Goal: Check status: Check status

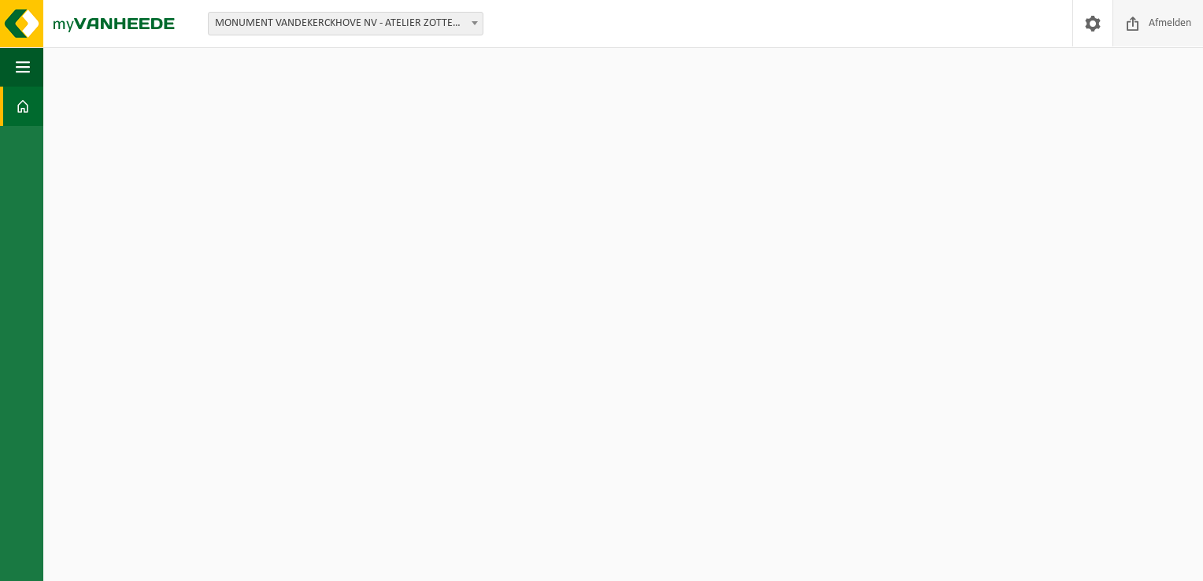
click at [1134, 12] on span at bounding box center [1134, 23] width 24 height 46
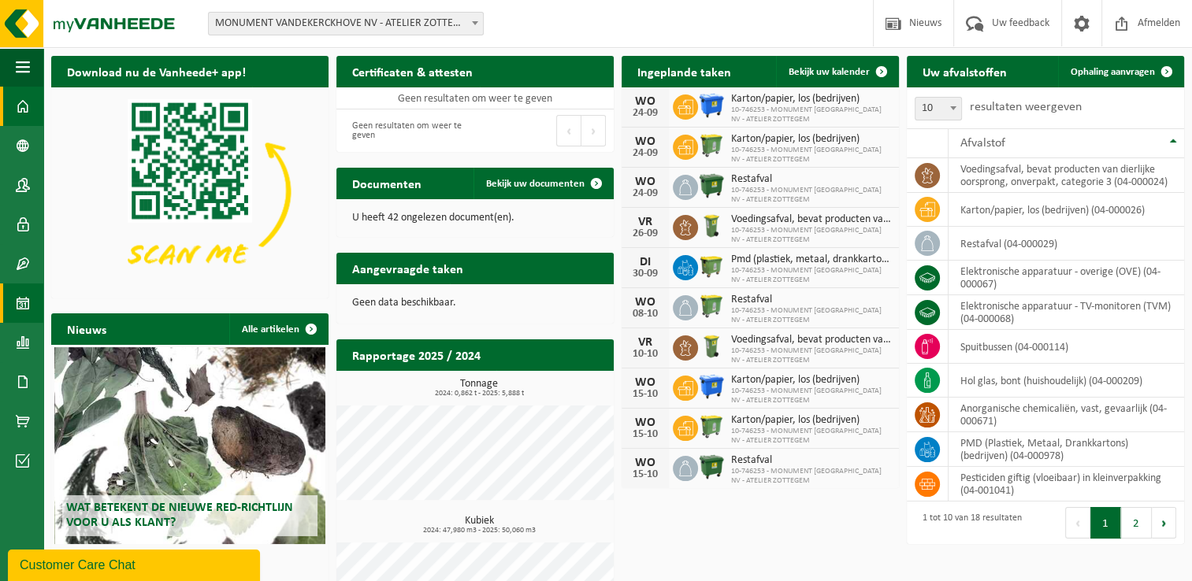
click at [19, 307] on span at bounding box center [23, 303] width 14 height 39
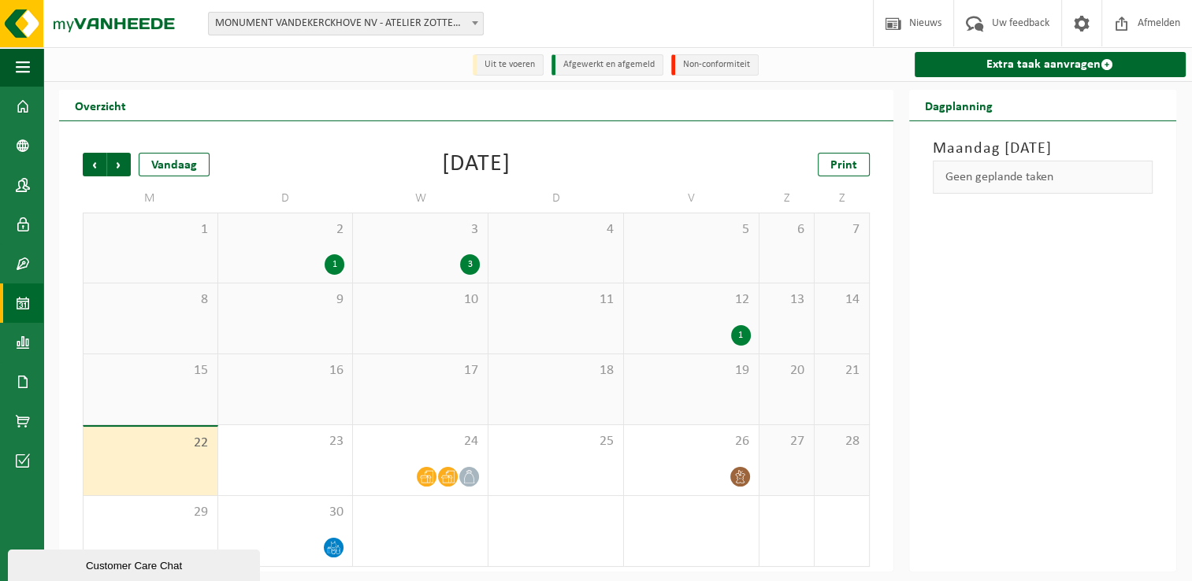
scroll to position [2, 0]
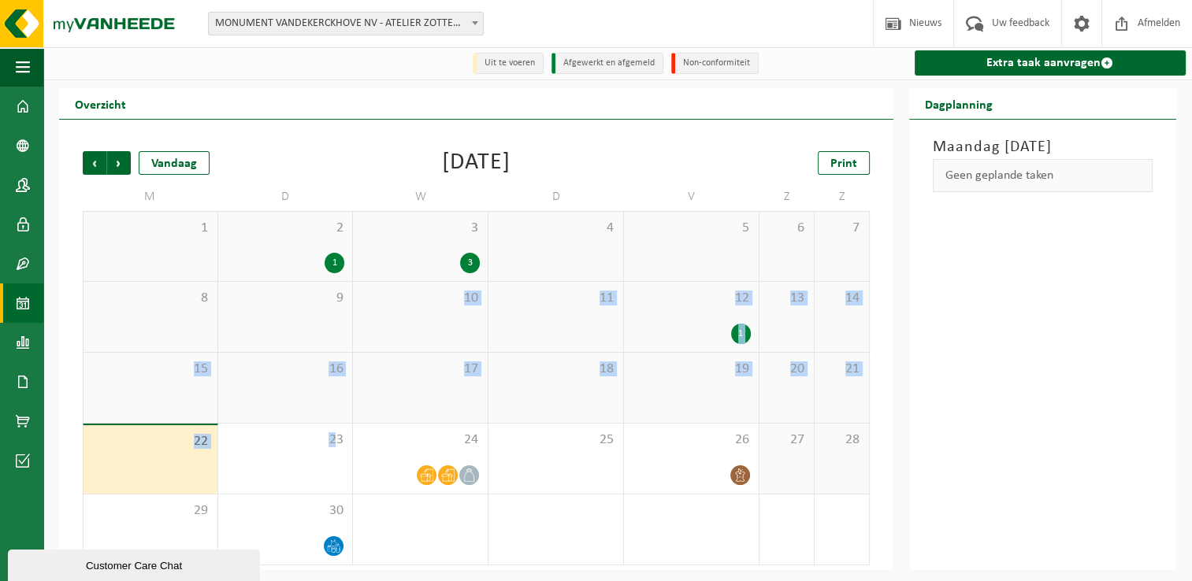
drag, startPoint x: 337, startPoint y: 440, endPoint x: 343, endPoint y: 365, distance: 75.0
click at [343, 365] on tbody "1 2 1 3 3 4 5 6 7 8 9 10 11 12 1 13 14 15 16 17 18 19 20 21 22 23 24 25 26 27 2…" at bounding box center [476, 388] width 787 height 354
click at [549, 508] on span "2" at bounding box center [555, 510] width 119 height 17
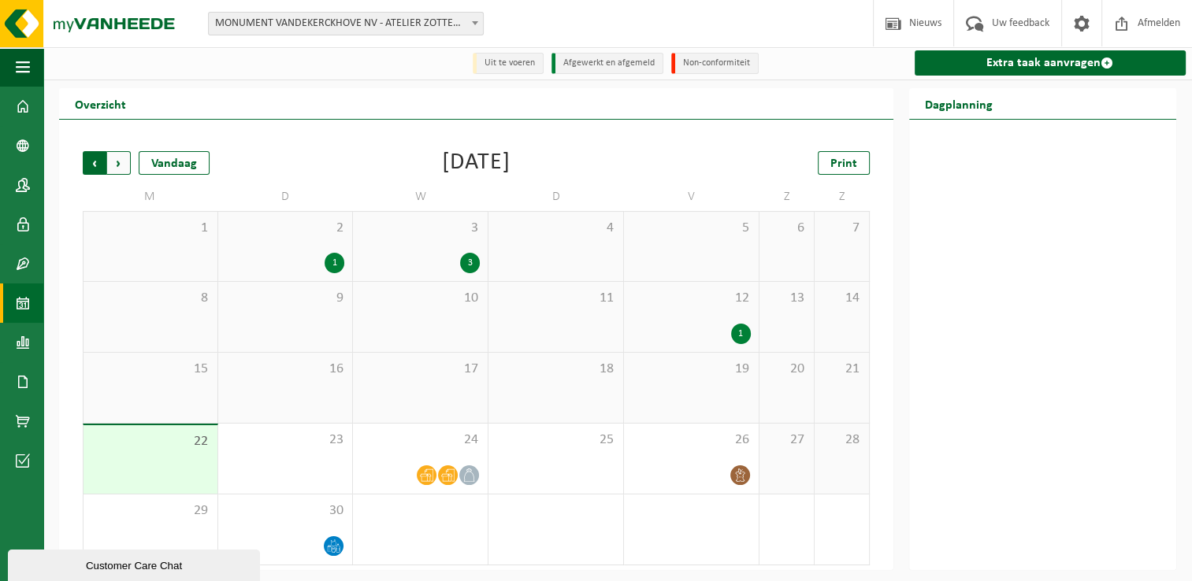
click at [121, 159] on span "Volgende" at bounding box center [119, 163] width 24 height 24
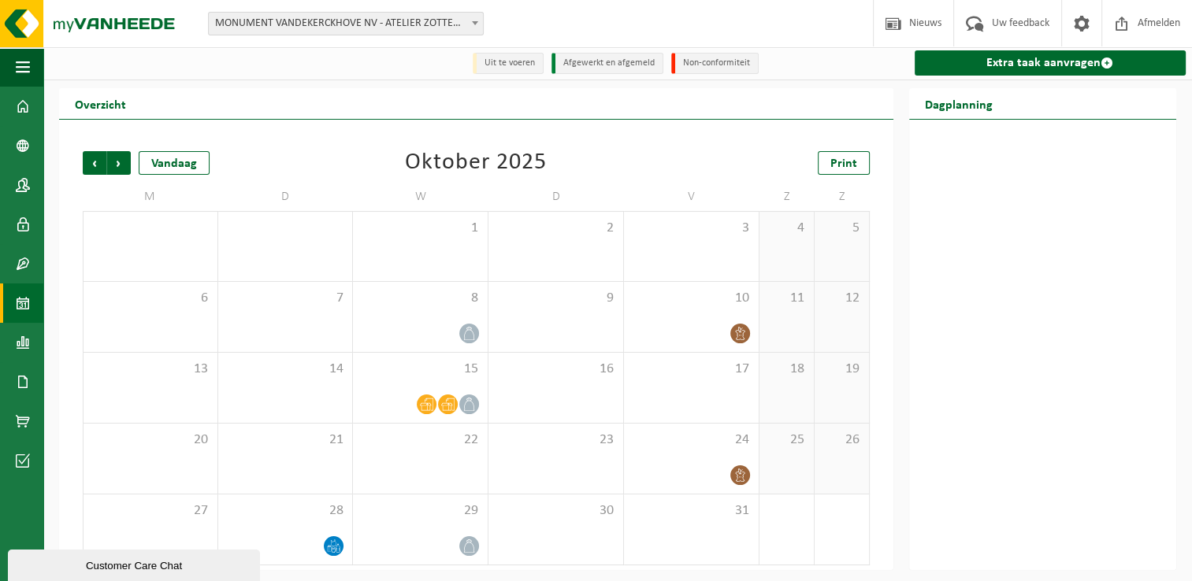
click at [121, 159] on span "Volgende" at bounding box center [119, 163] width 24 height 24
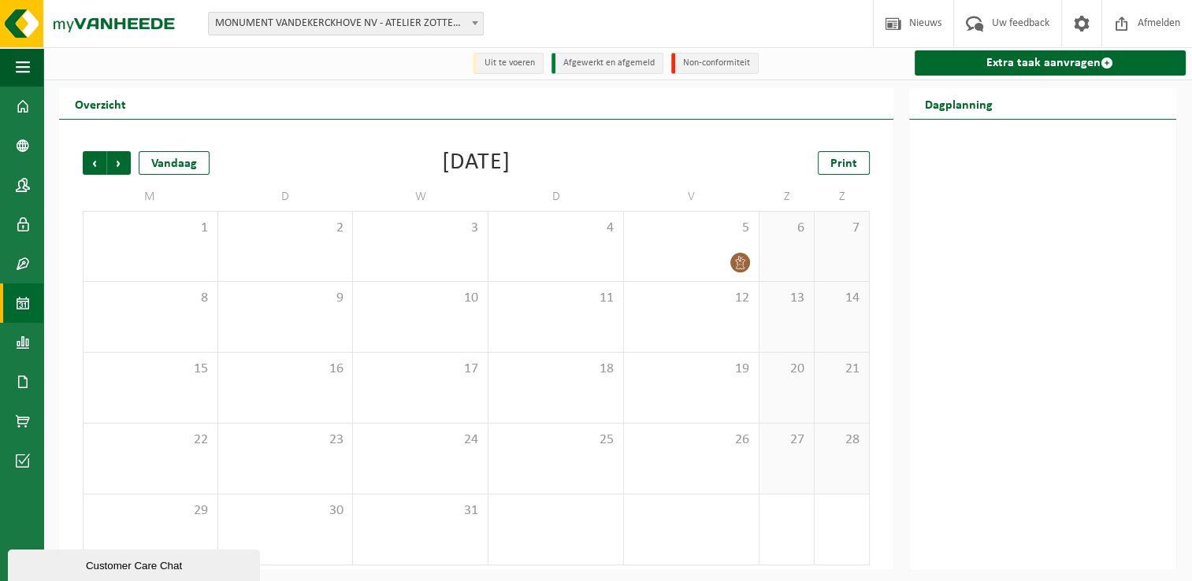
click at [121, 159] on span "Volgende" at bounding box center [119, 163] width 24 height 24
click at [87, 169] on span "Vorige" at bounding box center [95, 162] width 24 height 24
click at [87, 169] on span "Vorige" at bounding box center [95, 163] width 24 height 24
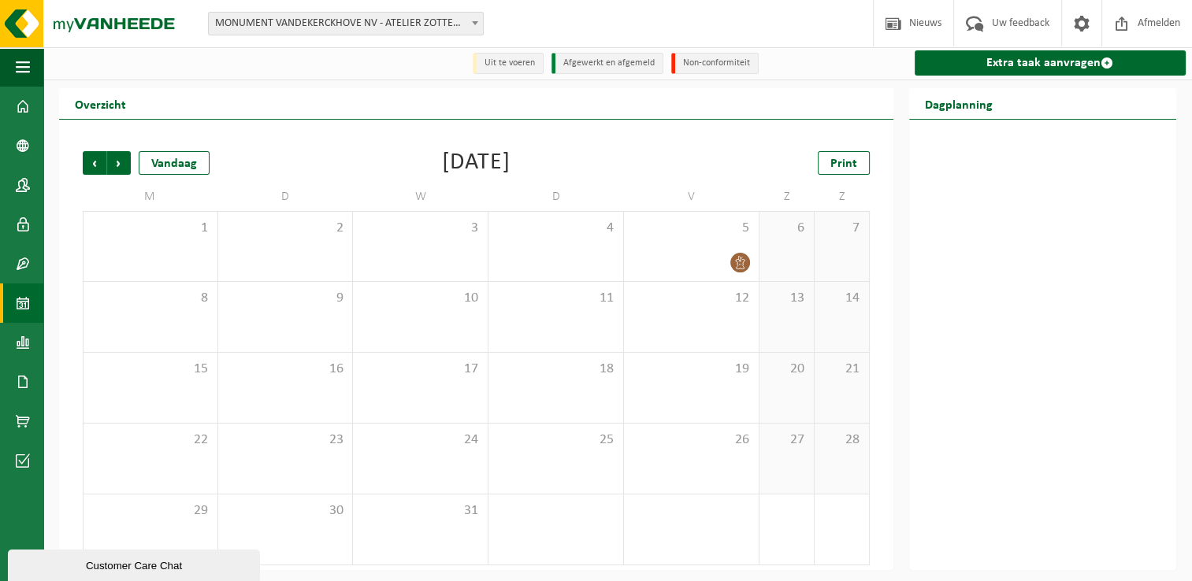
click at [87, 169] on span "Vorige" at bounding box center [95, 163] width 24 height 24
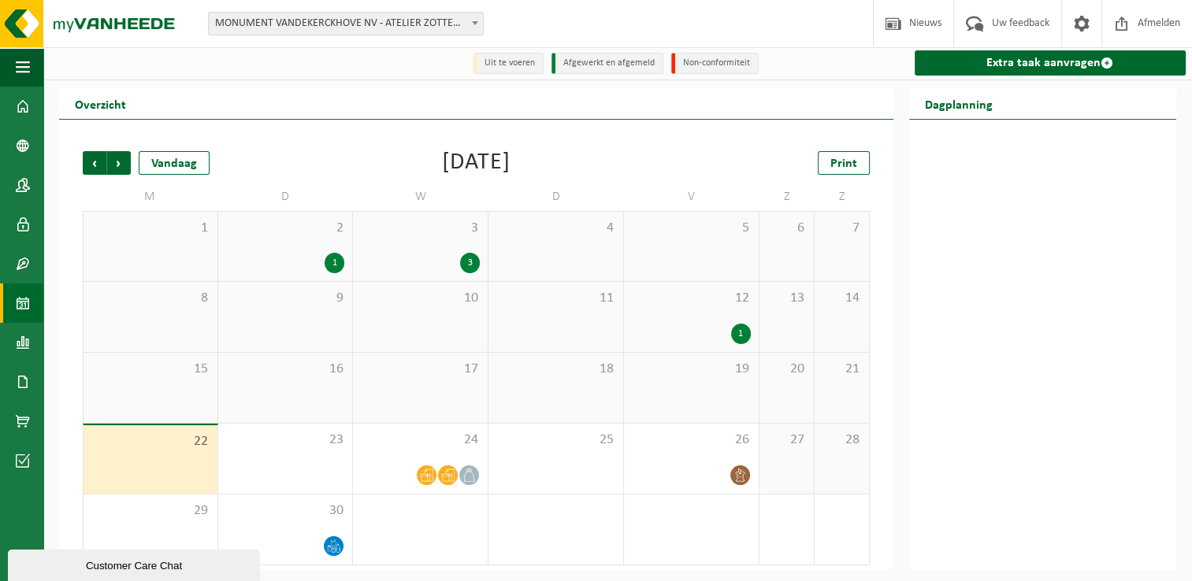
click at [640, 320] on div "12 1" at bounding box center [691, 317] width 135 height 70
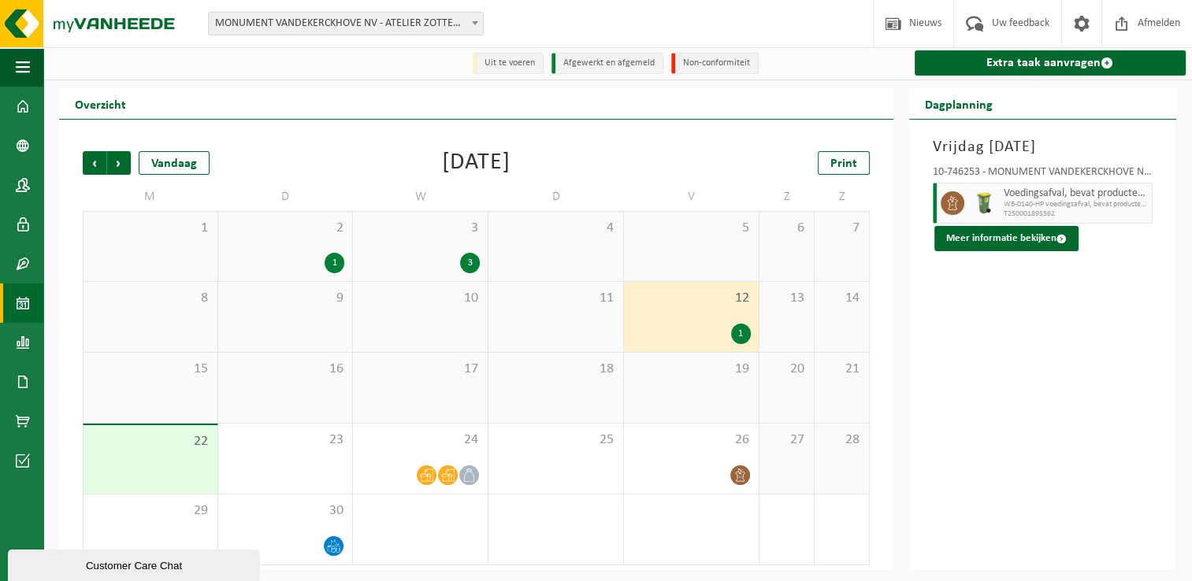
click at [390, 256] on div "3" at bounding box center [420, 263] width 119 height 20
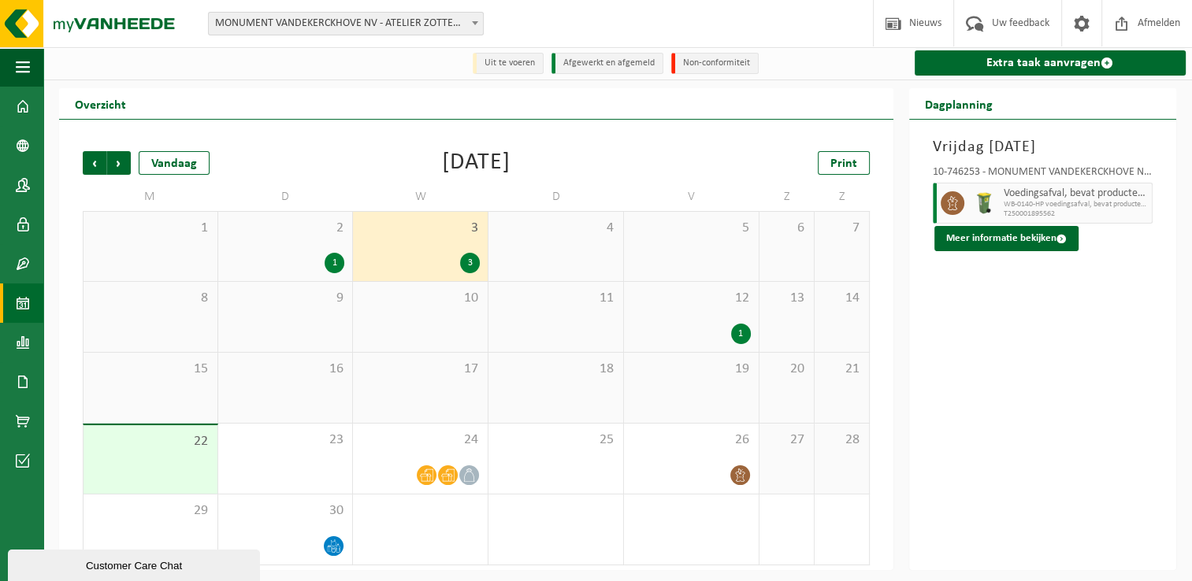
click at [398, 299] on span "10" at bounding box center [420, 298] width 119 height 17
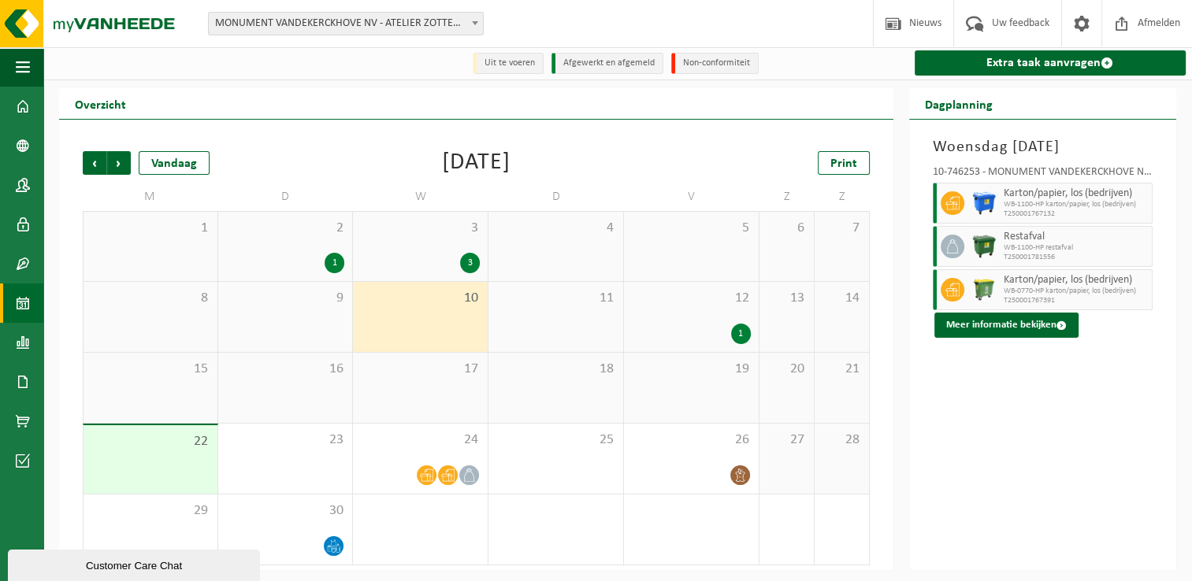
click at [309, 254] on div "1" at bounding box center [285, 263] width 119 height 20
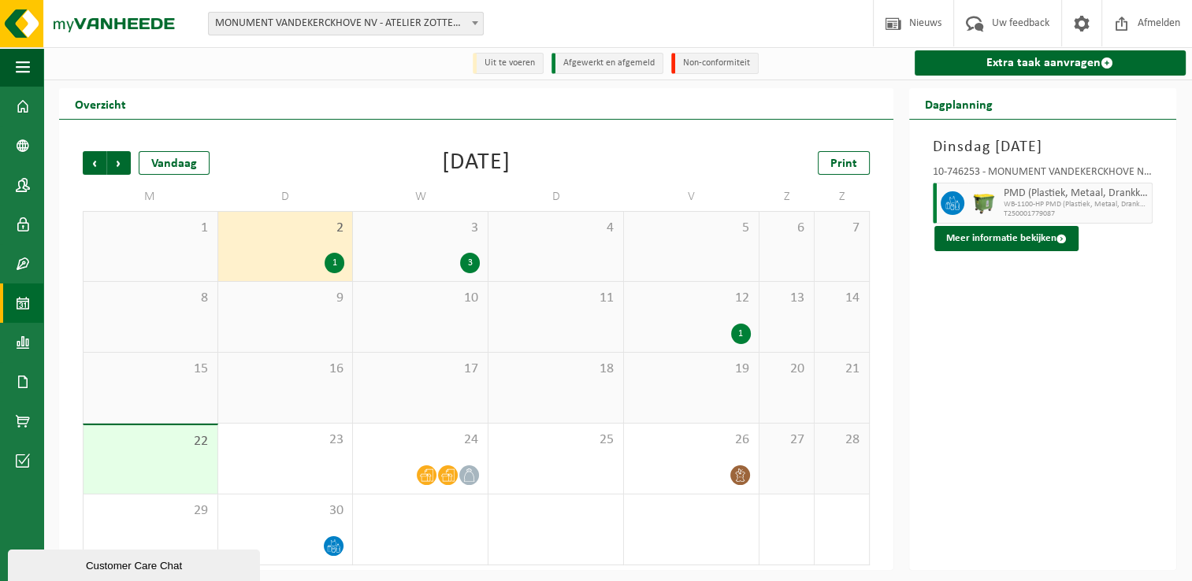
drag, startPoint x: 543, startPoint y: 571, endPoint x: 533, endPoint y: 524, distance: 48.4
click at [546, 569] on div "Vorige Volgende Vandaag September 2025 Print M D W D V Z Z 1 2 1 3 3 4 5 6 7 8 …" at bounding box center [476, 358] width 803 height 446
click at [421, 458] on div "24" at bounding box center [420, 459] width 135 height 70
